Goal: Task Accomplishment & Management: Use online tool/utility

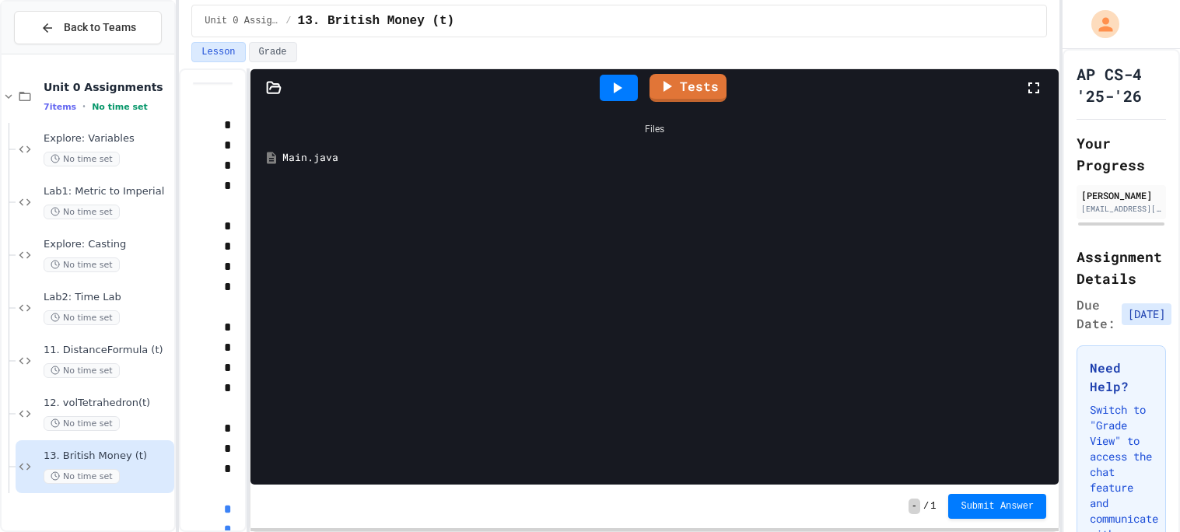
click at [312, 158] on div "Main.java" at bounding box center [665, 158] width 767 height 16
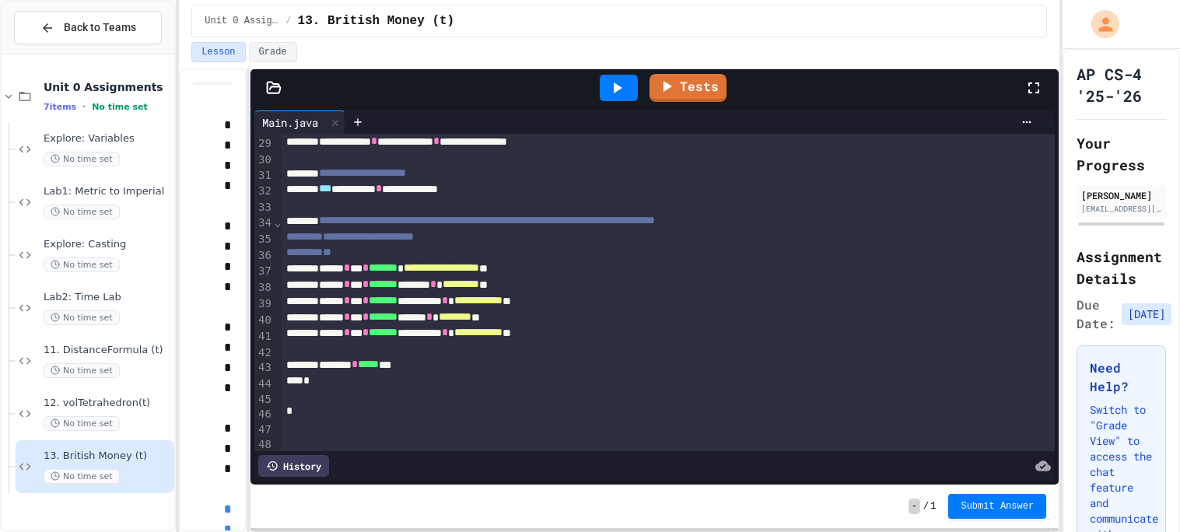
scroll to position [452, 0]
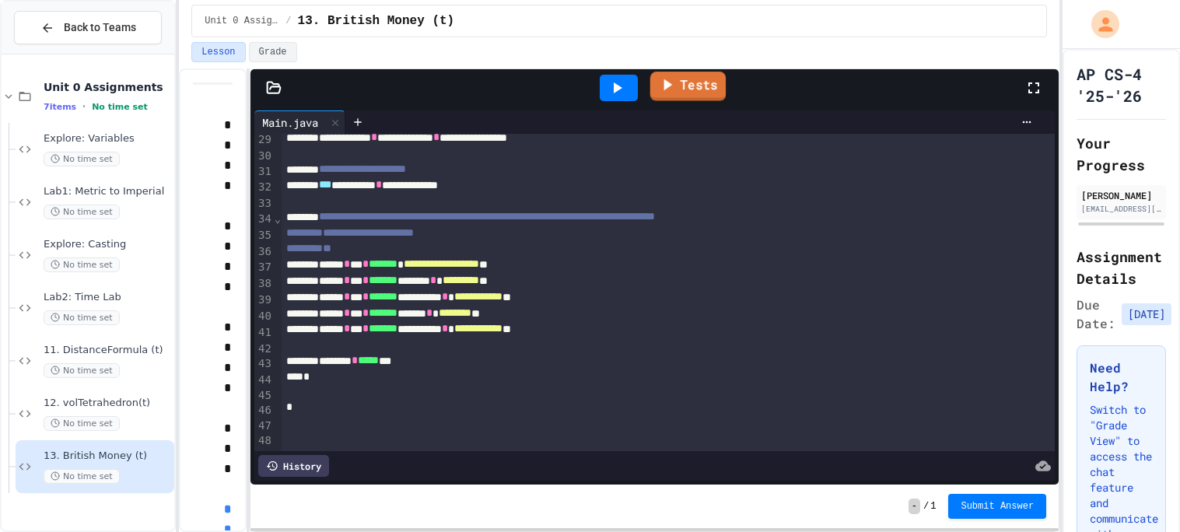
click at [676, 86] on link "Tests" at bounding box center [687, 87] width 75 height 30
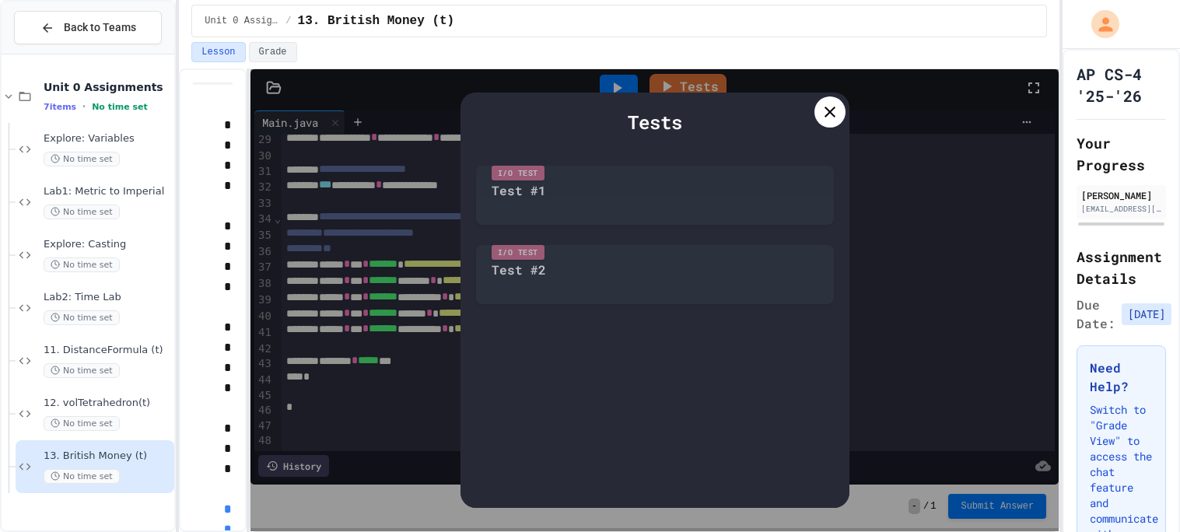
click at [531, 213] on div "I/O Test Test #1" at bounding box center [655, 191] width 358 height 67
click at [821, 117] on icon at bounding box center [830, 112] width 19 height 19
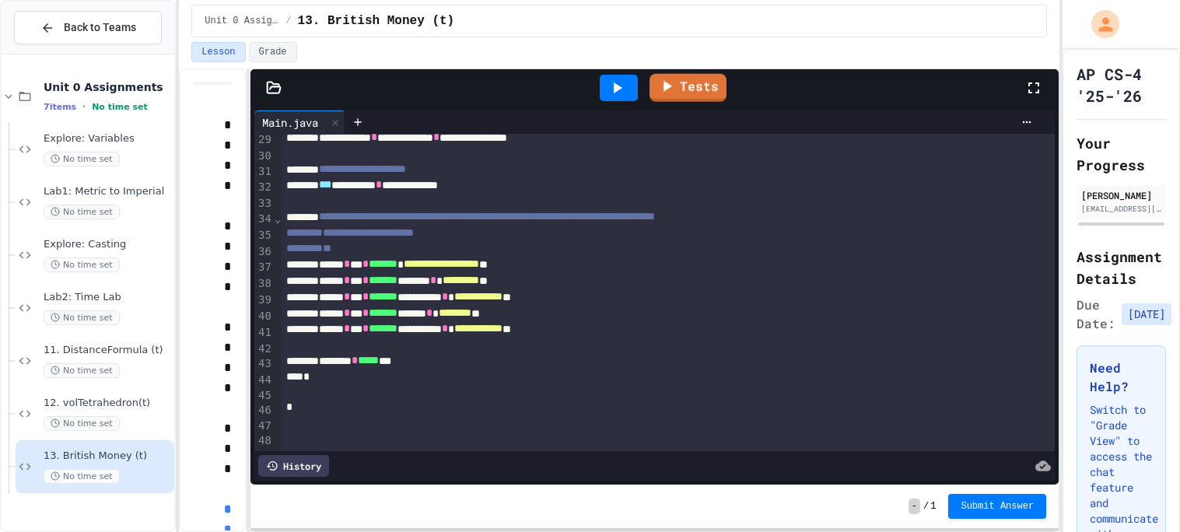
click at [628, 91] on div at bounding box center [619, 88] width 38 height 26
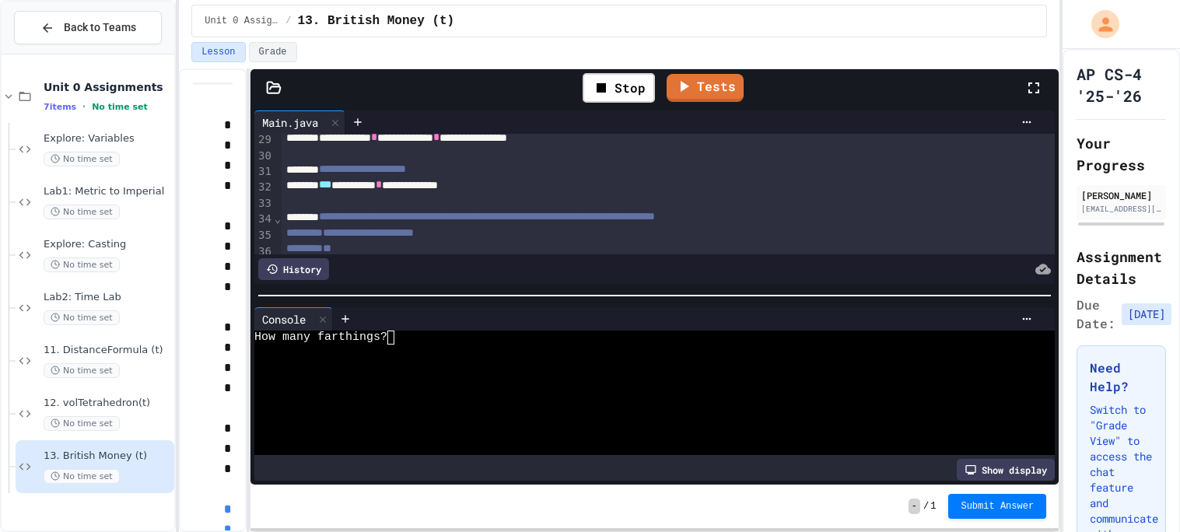
click at [406, 343] on div "How many farthings?" at bounding box center [646, 338] width 784 height 14
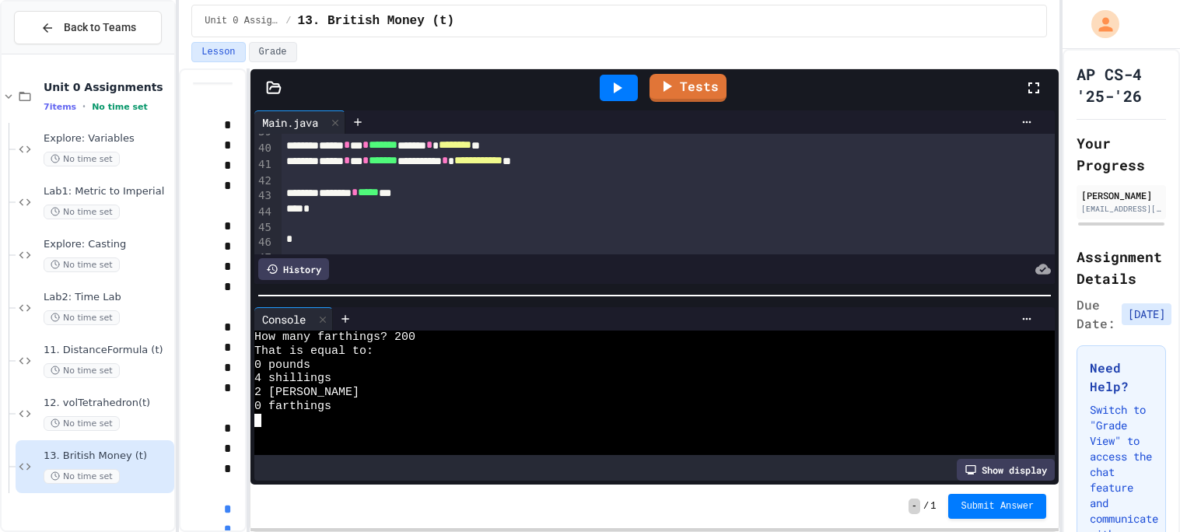
scroll to position [622, 0]
click at [621, 93] on icon at bounding box center [617, 88] width 19 height 19
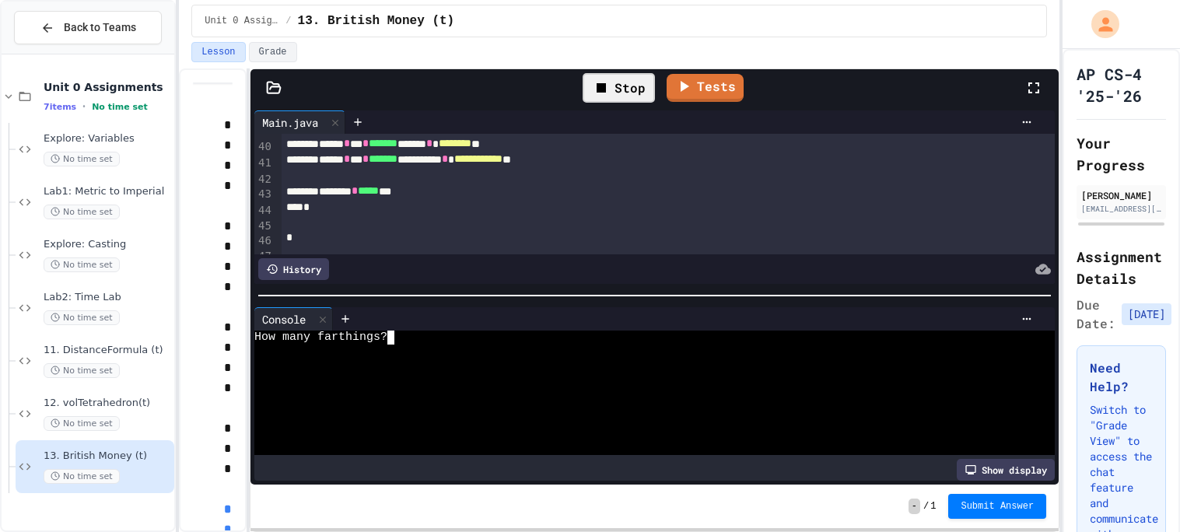
click at [415, 347] on div at bounding box center [646, 352] width 784 height 14
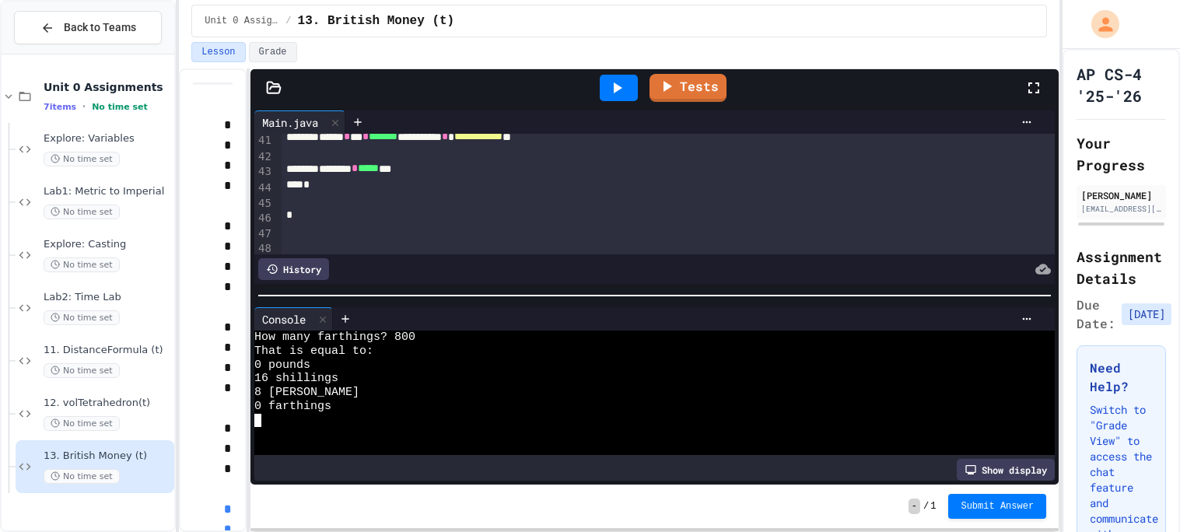
scroll to position [650, 0]
